Goal: Consume media (video, audio): Consume media (video, audio)

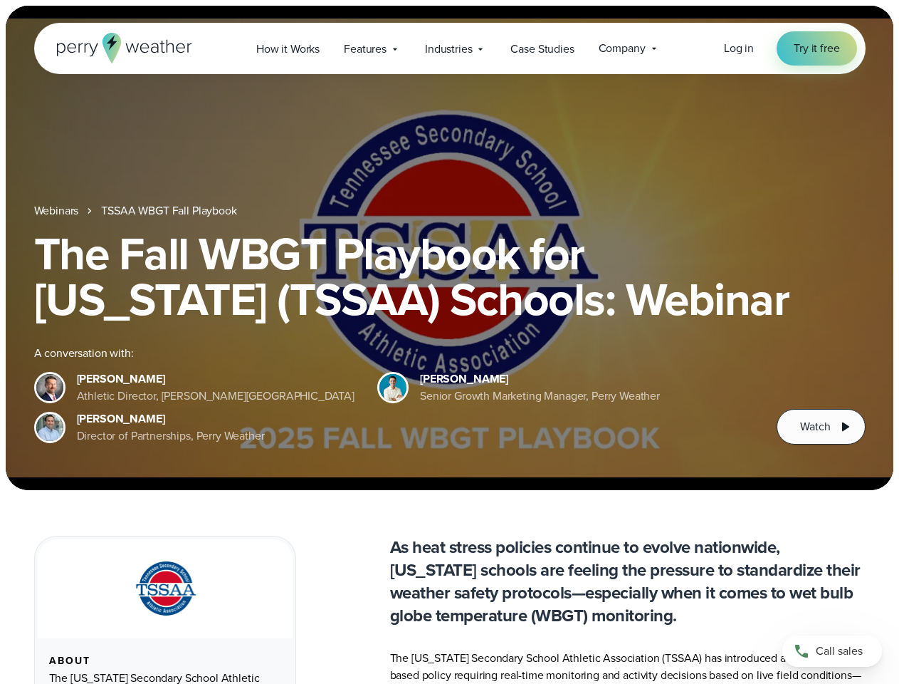
click at [449, 342] on div "The Fall WBGT Playbook for [US_STATE] (TSSAA) Schools: Webinar A conversation w…" at bounding box center [450, 338] width 832 height 214
click at [449, 48] on span "Industries" at bounding box center [448, 49] width 47 height 17
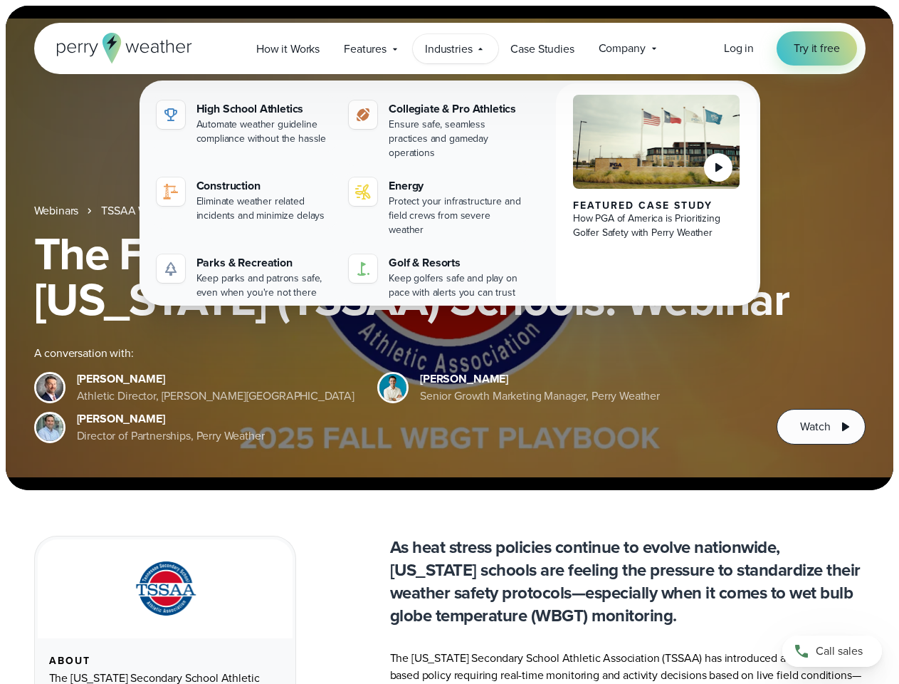
click at [449, 248] on h1 "The Fall WBGT Playbook for [US_STATE] (TSSAA) Schools: Webinar" at bounding box center [450, 276] width 832 height 91
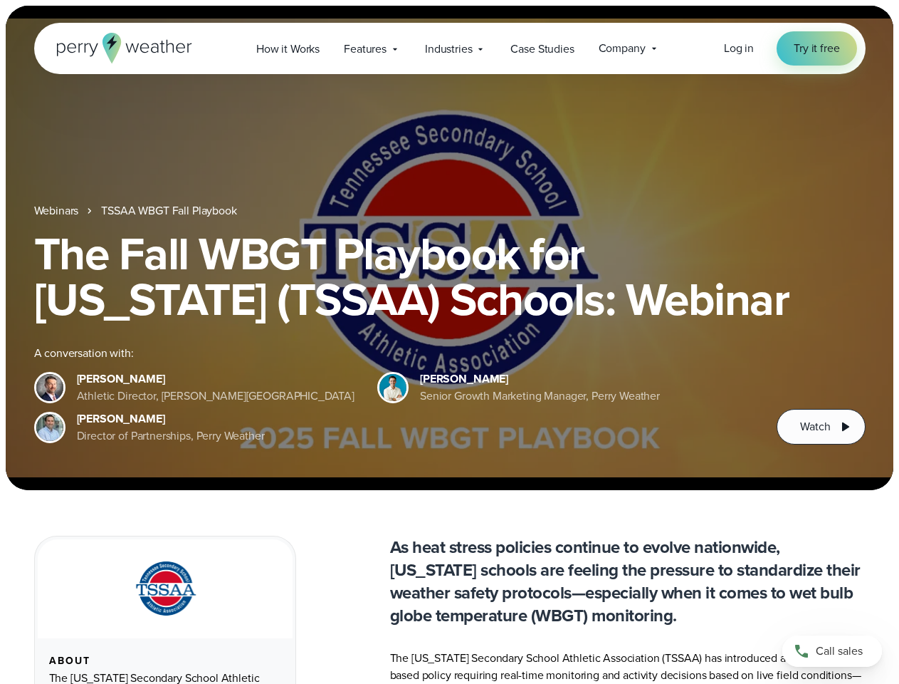
click at [170, 211] on link "TSSAA WBGT Fall Playbook" at bounding box center [168, 210] width 135 height 17
click at [821, 426] on span "Watch" at bounding box center [815, 426] width 30 height 17
